Goal: Check status: Check status

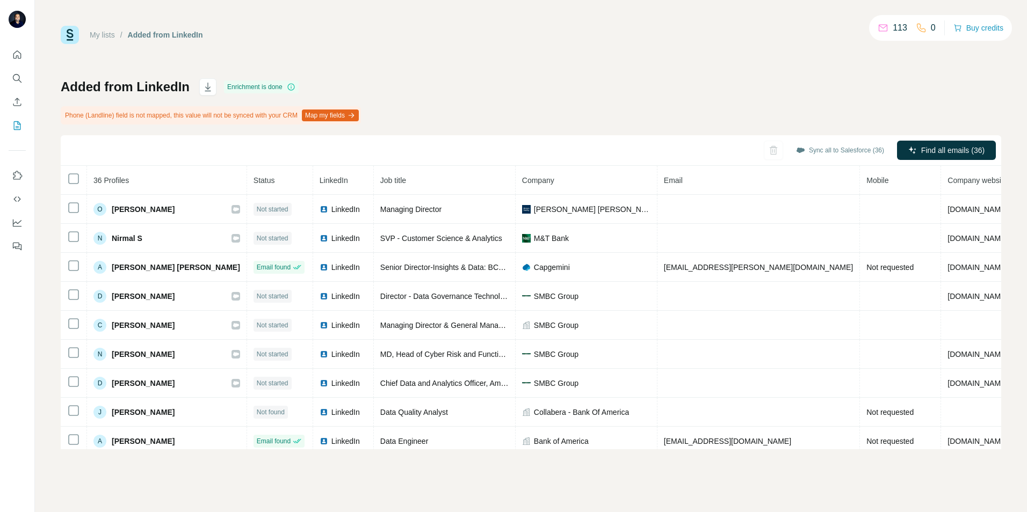
click at [866, 268] on span "Not requested" at bounding box center [889, 267] width 47 height 9
click at [866, 267] on span "Not requested" at bounding box center [889, 267] width 47 height 9
click at [866, 266] on span "Not requested" at bounding box center [889, 267] width 47 height 9
click at [750, 265] on span "[EMAIL_ADDRESS][PERSON_NAME][DOMAIN_NAME]" at bounding box center [758, 267] width 189 height 9
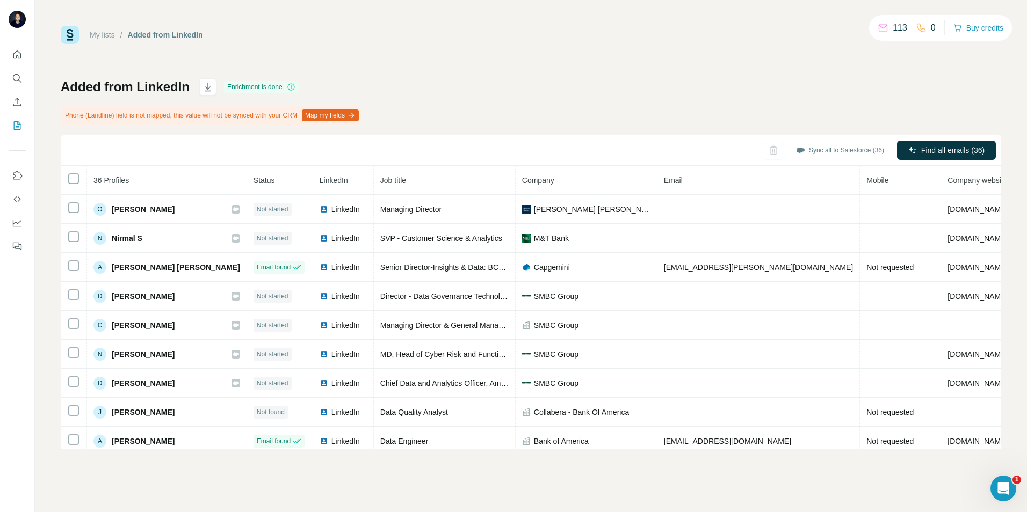
drag, startPoint x: 750, startPoint y: 265, endPoint x: 814, endPoint y: 263, distance: 64.5
click at [866, 263] on span "Not requested" at bounding box center [889, 267] width 47 height 9
click at [866, 269] on span "Not requested" at bounding box center [889, 267] width 47 height 9
drag, startPoint x: 816, startPoint y: 269, endPoint x: 810, endPoint y: 272, distance: 7.0
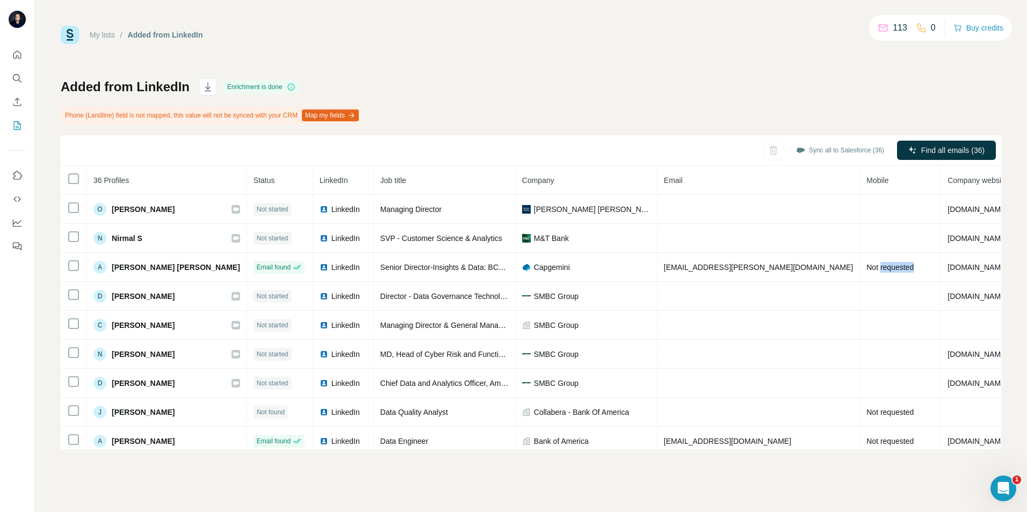
click at [860, 272] on td "Not requested" at bounding box center [900, 267] width 81 height 29
click at [923, 30] on div "0" at bounding box center [926, 27] width 20 height 13
click at [917, 29] on icon at bounding box center [921, 28] width 9 height 9
click at [896, 25] on p "113" at bounding box center [900, 27] width 15 height 13
click at [881, 25] on icon at bounding box center [883, 28] width 11 height 11
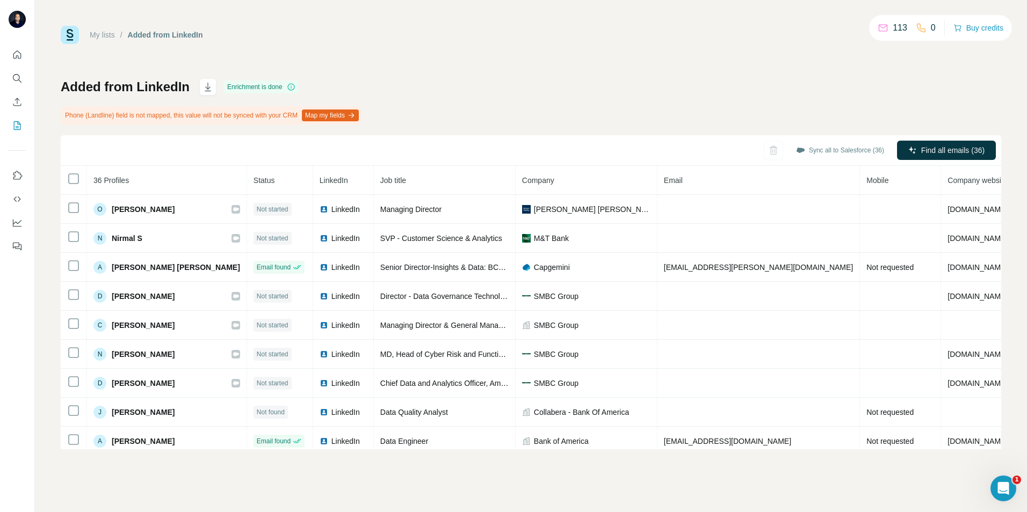
click at [878, 75] on div "My lists / Added from LinkedIn 113 0 Buy credits Added from LinkedIn Enrichment…" at bounding box center [531, 238] width 941 height 424
drag, startPoint x: 200, startPoint y: 268, endPoint x: 113, endPoint y: 271, distance: 87.6
click at [113, 271] on span "[PERSON_NAME] [PERSON_NAME]" at bounding box center [176, 267] width 128 height 11
drag, startPoint x: 113, startPoint y: 271, endPoint x: 124, endPoint y: 269, distance: 11.5
click at [124, 269] on span "[PERSON_NAME] [PERSON_NAME]" at bounding box center [176, 267] width 128 height 11
